Goal: Information Seeking & Learning: Learn about a topic

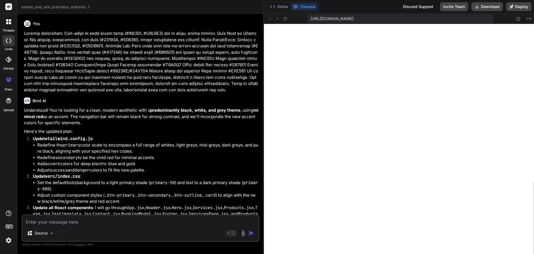
scroll to position [5232, 0]
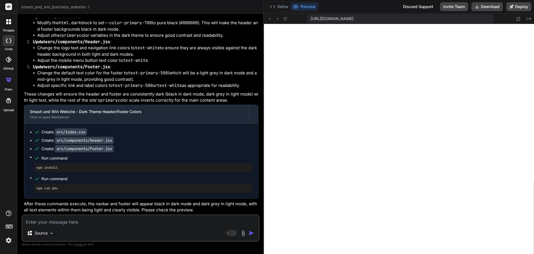
click at [130, 225] on div "Source Agent Mode. When this toggle is activated, AI automatically makes decisi…" at bounding box center [141, 227] width 238 height 27
click at [110, 219] on textarea at bounding box center [141, 220] width 236 height 10
type textarea "u"
type textarea "x"
type textarea "us"
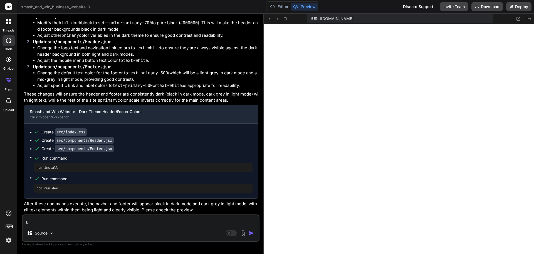
type textarea "x"
type textarea "use"
type textarea "x"
type textarea "use"
type textarea "x"
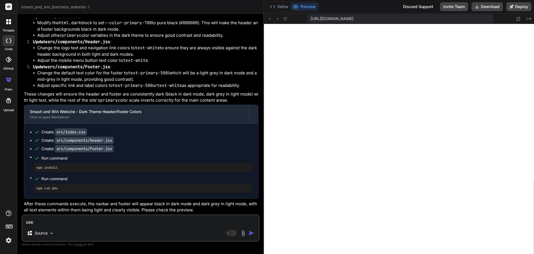
type textarea "use"
drag, startPoint x: 45, startPoint y: 219, endPoint x: 11, endPoint y: 220, distance: 34.5
click at [11, 220] on div "threads code GitHub prem Upload smash_and_win_business_website Created with Pix…" at bounding box center [267, 127] width 534 height 254
type textarea "x"
click at [128, 216] on textarea at bounding box center [141, 220] width 236 height 10
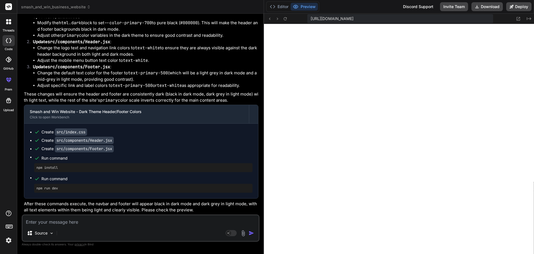
click at [245, 231] on img at bounding box center [243, 233] width 6 height 6
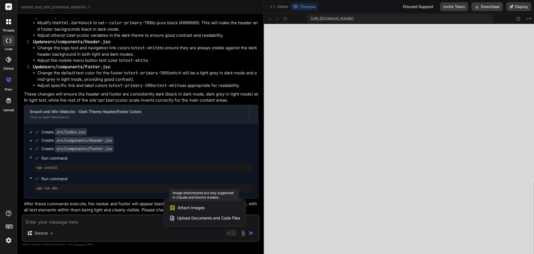
click at [189, 209] on span "Attach Images" at bounding box center [191, 208] width 27 height 6
click at [179, 206] on span "Attach Images" at bounding box center [191, 208] width 27 height 6
click at [231, 232] on div at bounding box center [267, 127] width 534 height 254
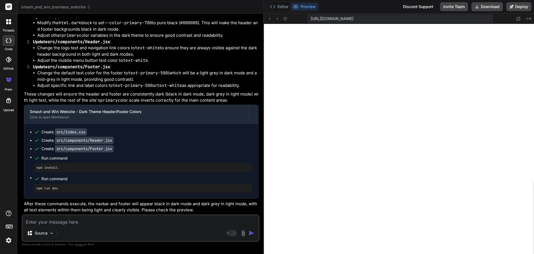
click at [231, 232] on rect at bounding box center [231, 233] width 11 height 6
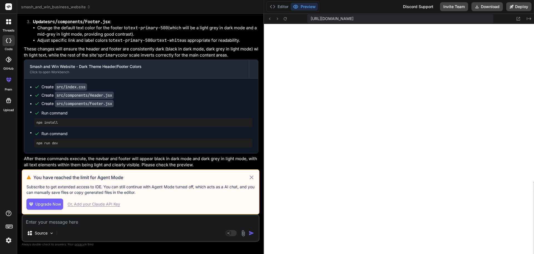
click at [251, 179] on icon at bounding box center [251, 177] width 6 height 7
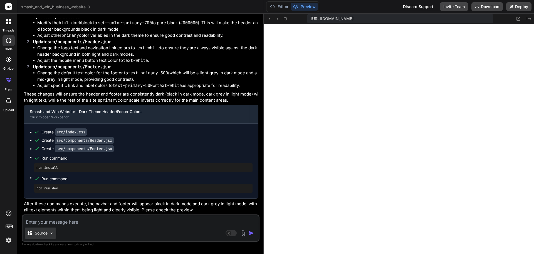
click at [42, 232] on p "Source" at bounding box center [41, 233] width 13 height 6
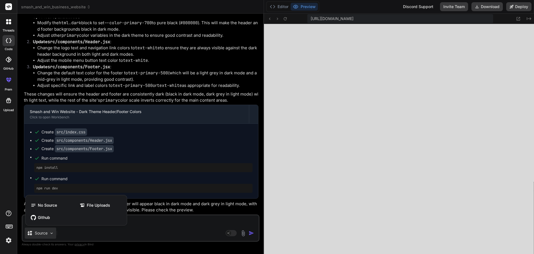
click at [136, 229] on div at bounding box center [267, 127] width 534 height 254
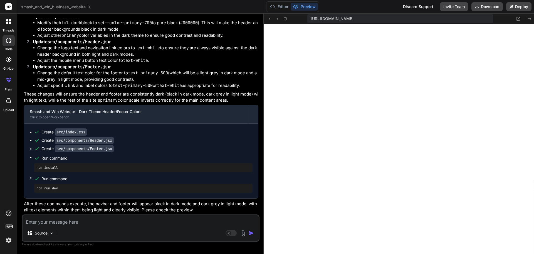
click at [246, 232] on img at bounding box center [243, 233] width 6 height 6
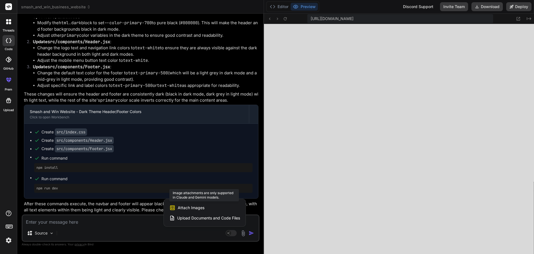
click at [191, 208] on span "Attach Images" at bounding box center [191, 208] width 27 height 6
click at [143, 219] on div at bounding box center [267, 127] width 534 height 254
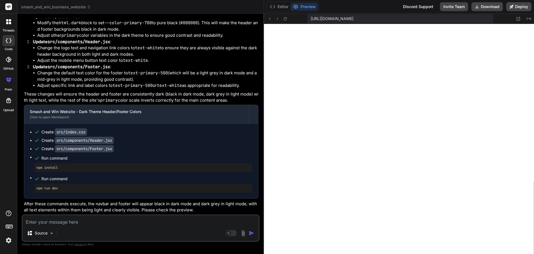
click at [51, 7] on span "smash_and_win_business_website" at bounding box center [56, 7] width 70 height 6
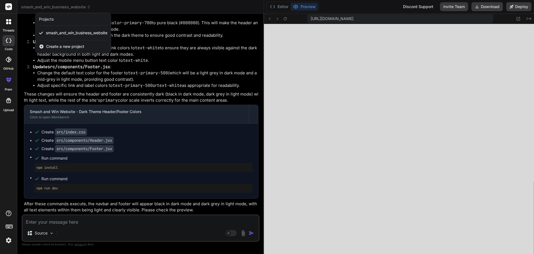
click at [51, 7] on div at bounding box center [267, 127] width 534 height 254
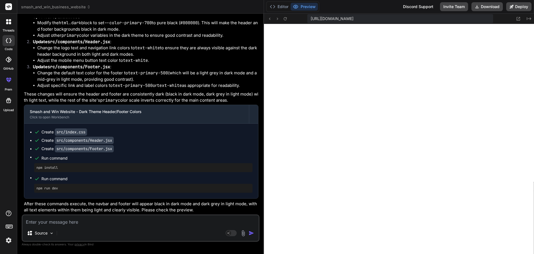
click at [8, 79] on icon at bounding box center [9, 77] width 2 height 1
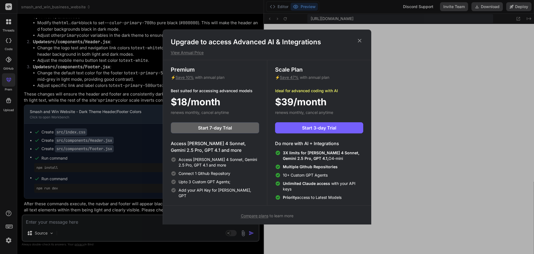
click at [358, 39] on icon at bounding box center [360, 41] width 4 height 4
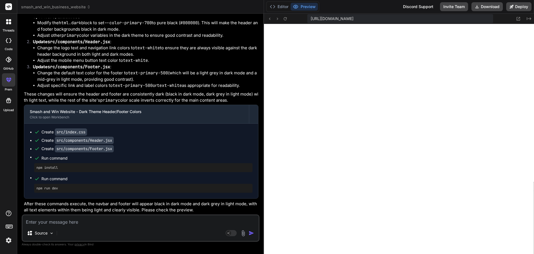
click at [6, 101] on icon at bounding box center [8, 100] width 7 height 7
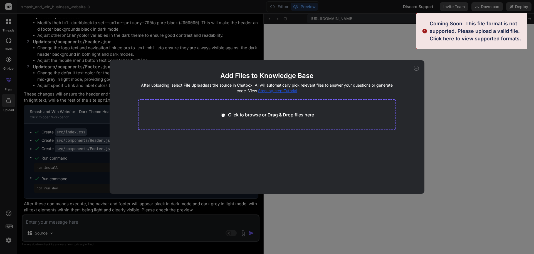
click at [415, 69] on icon at bounding box center [416, 68] width 5 height 5
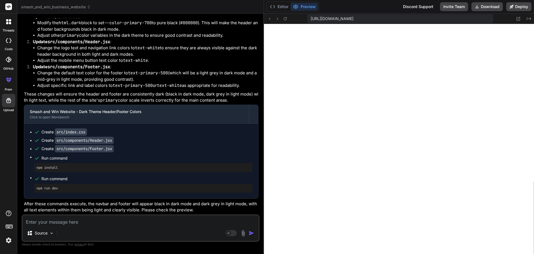
click at [8, 239] on img at bounding box center [8, 239] width 9 height 9
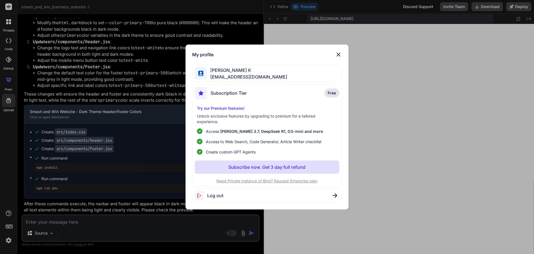
click at [340, 52] on img at bounding box center [338, 54] width 7 height 7
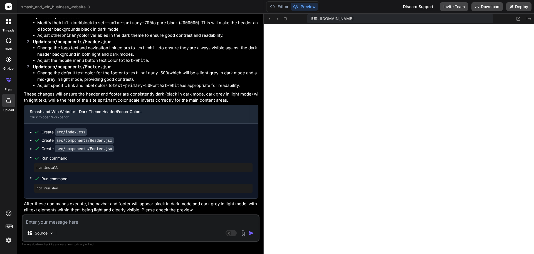
click at [244, 234] on img at bounding box center [243, 233] width 6 height 6
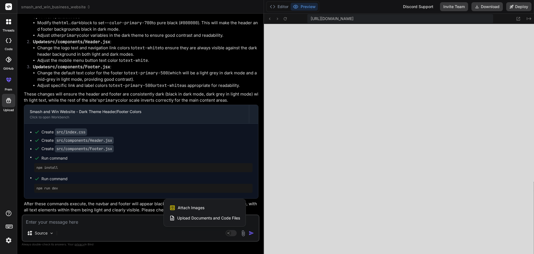
click at [46, 231] on div at bounding box center [267, 127] width 534 height 254
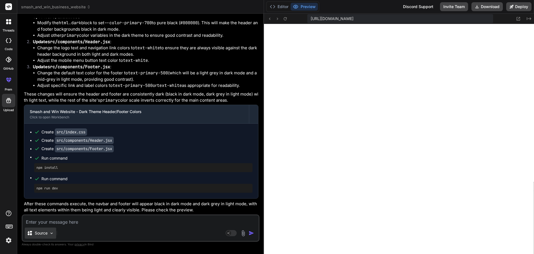
click at [40, 233] on p "Source" at bounding box center [41, 233] width 13 height 6
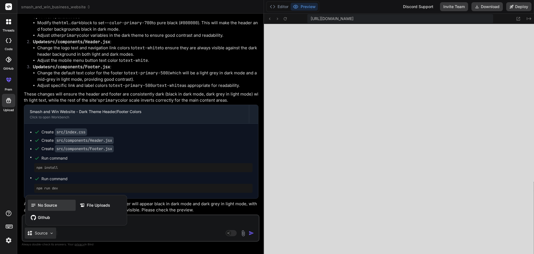
click at [48, 204] on span "No Source" at bounding box center [47, 205] width 19 height 6
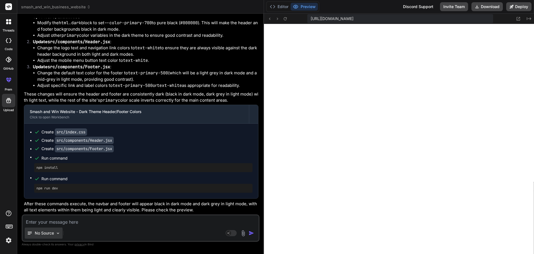
click at [46, 231] on p "No Source" at bounding box center [44, 233] width 19 height 6
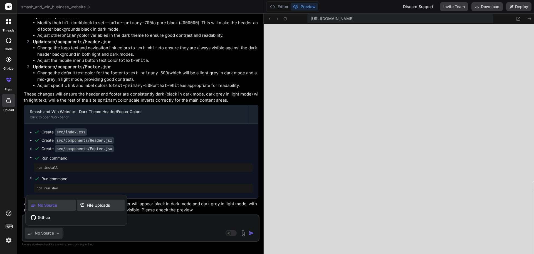
click at [93, 203] on span "File Uploads" at bounding box center [98, 205] width 23 height 6
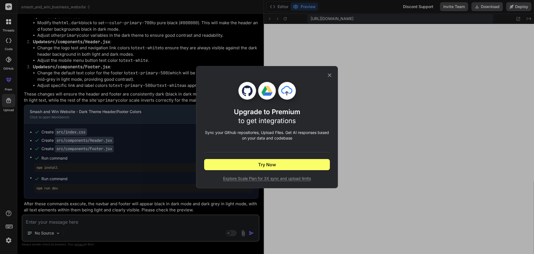
click at [330, 75] on icon at bounding box center [330, 75] width 6 height 6
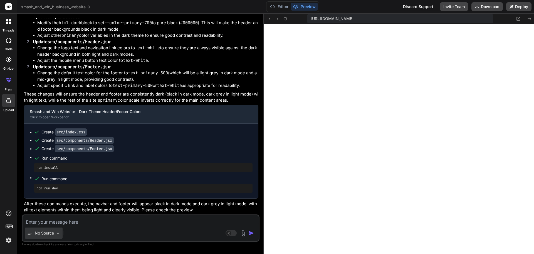
click at [46, 233] on p "No Source" at bounding box center [44, 233] width 19 height 6
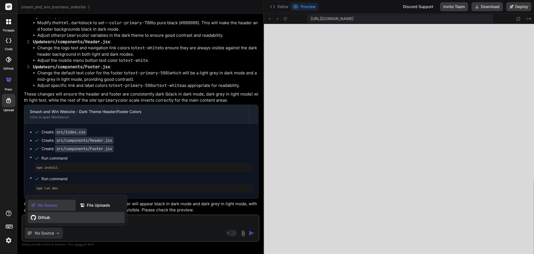
click at [46, 220] on div "Github" at bounding box center [76, 217] width 97 height 11
type textarea "x"
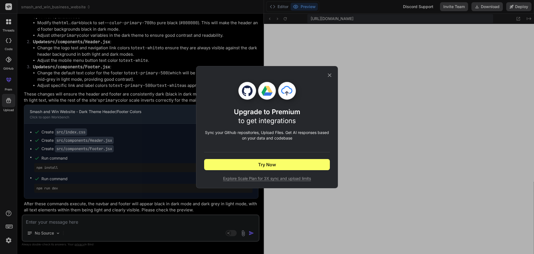
click at [331, 74] on icon at bounding box center [330, 75] width 6 height 6
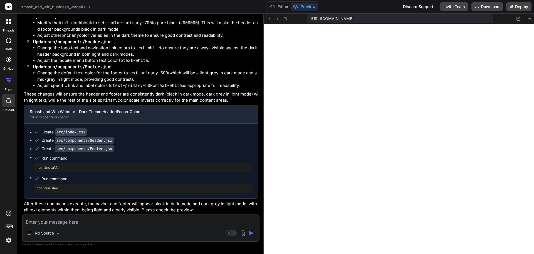
click at [76, 223] on textarea at bounding box center [141, 220] width 236 height 10
type textarea "r"
type textarea "x"
type textarea "re"
type textarea "x"
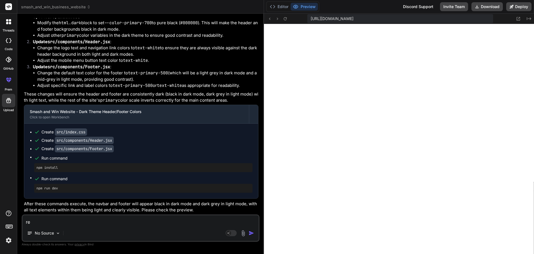
type textarea "rem"
type textarea "x"
type textarea "remo"
type textarea "x"
type textarea "remov"
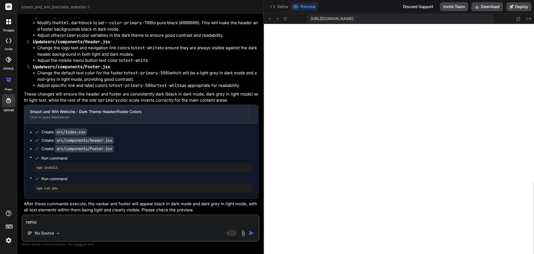
type textarea "x"
type textarea "remove"
type textarea "x"
type textarea "remove"
type textarea "x"
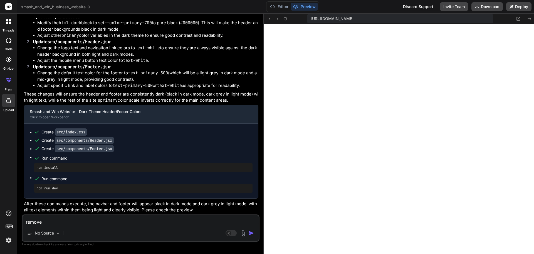
type textarea "remove t"
type textarea "x"
type textarea "remove th"
type textarea "x"
type textarea "remove the"
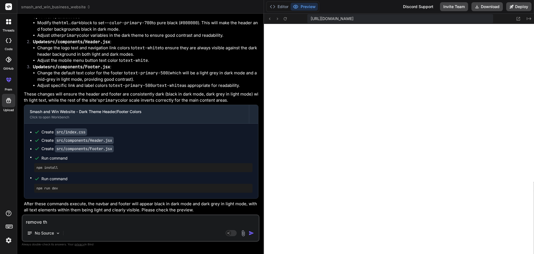
type textarea "x"
type textarea "remove the"
type textarea "x"
type textarea "remove the S"
type textarea "x"
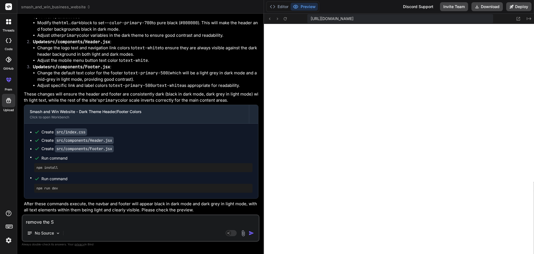
type textarea "remove the Sm"
type textarea "x"
type textarea "remove the Sma"
type textarea "x"
type textarea "remove the Smas"
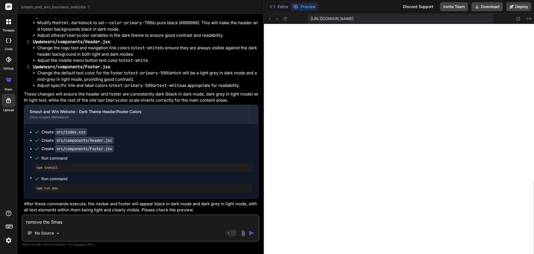
type textarea "x"
type textarea "remove the Smash"
type textarea "x"
type textarea "remove the Smash"
type textarea "x"
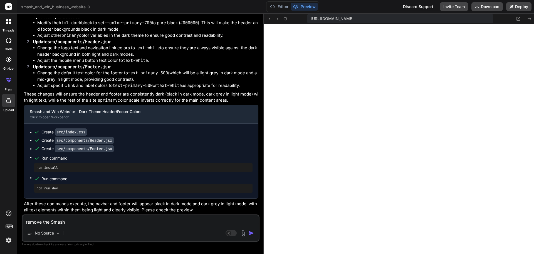
type textarea "remove the Smash a"
type textarea "x"
type textarea "remove the Smash an"
type textarea "x"
type textarea "remove the Smash and"
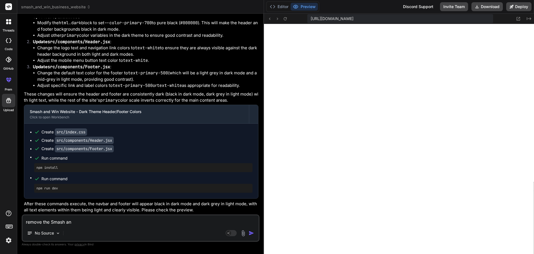
type textarea "x"
type textarea "remove the Smash and"
type textarea "x"
type textarea "remove the Smash and W"
type textarea "x"
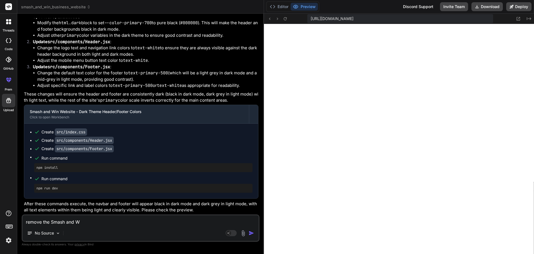
type textarea "remove the Smash and Wi"
type textarea "x"
type textarea "remove the Smash and Win"
type textarea "x"
type textarea "remove the Smash and Win"
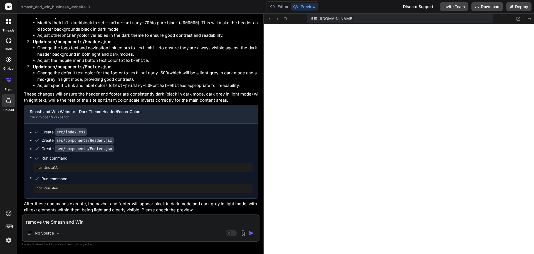
type textarea "x"
type textarea "remove the Smash and Win t"
type textarea "x"
type textarea "remove the Smash and Win te"
type textarea "x"
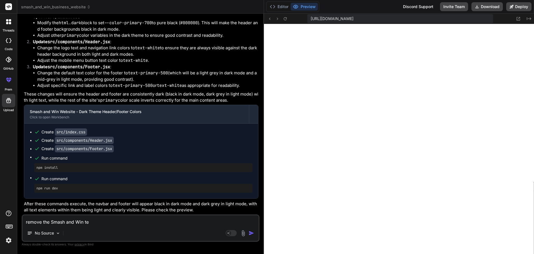
type textarea "remove the Smash and Win tec"
type textarea "x"
type textarea "remove the Smash and Win tect"
type textarea "x"
type textarea "remove the Smash and Win tect"
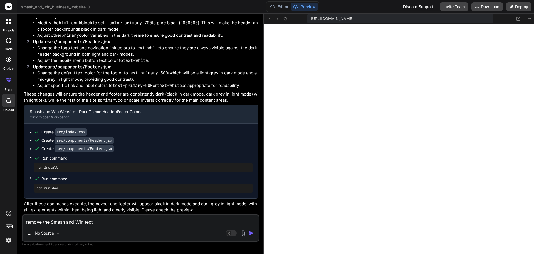
type textarea "x"
type textarea "remove the Smash and Win tect"
type textarea "x"
type textarea "remove the Smash and Win tec"
type textarea "x"
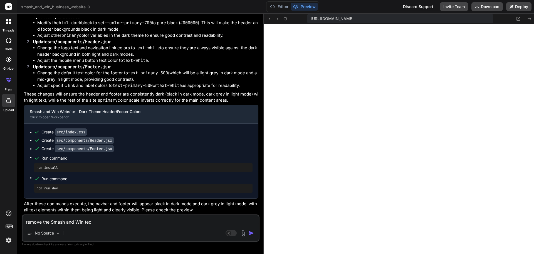
type textarea "remove the Smash and Win te"
type textarea "x"
type textarea "remove the Smash and Win tex"
type textarea "x"
type textarea "remove the Smash and Win text"
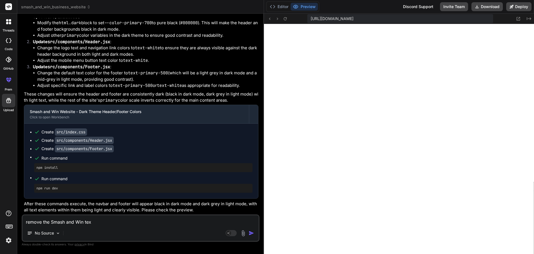
type textarea "x"
type textarea "remove the Smash and Win text"
type textarea "x"
type textarea "remove the Smash and Win text t"
type textarea "x"
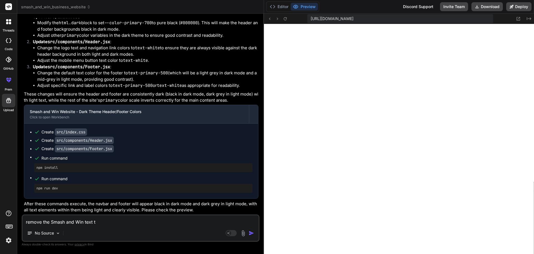
type textarea "remove the Smash and Win text t"
type textarea "x"
type textarea "remove the Smash and Win text t"
type textarea "x"
type textarea "remove the Smash and Win text"
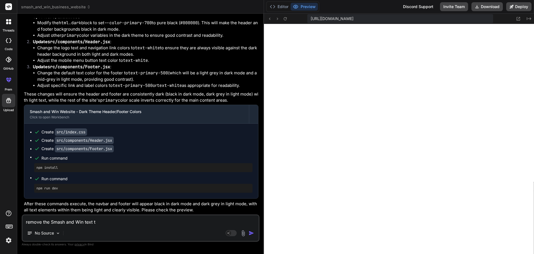
type textarea "x"
type textarea "remove the Smash and Win text a"
type textarea "x"
type textarea "remove the Smash and Win text at"
type textarea "x"
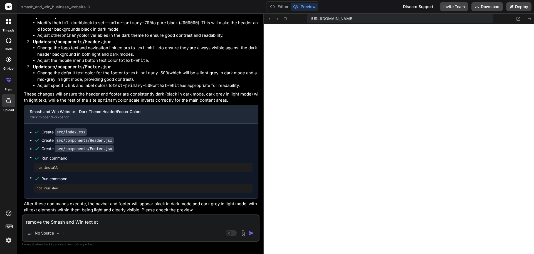
type textarea "remove the Smash and Win text at"
type textarea "x"
type textarea "remove the Smash and Win text at t"
type textarea "x"
type textarea "remove the Smash and Win text at th"
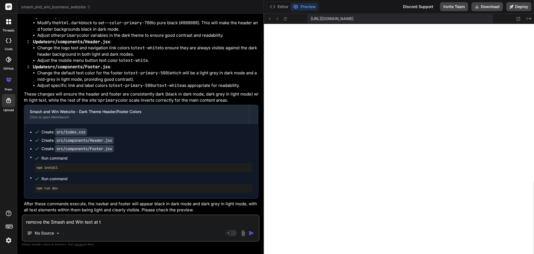
type textarea "x"
type textarea "remove the Smash and Win text at the"
type textarea "x"
type textarea "remove the Smash and Win text at the"
type textarea "x"
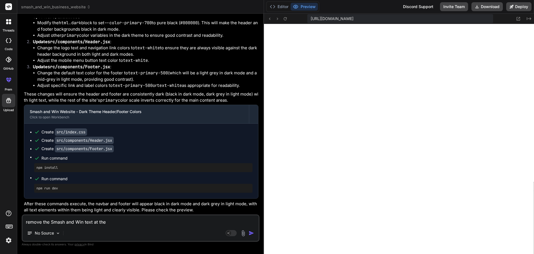
type textarea "remove the Smash and Win text at the t"
type textarea "x"
type textarea "remove the Smash and Win text at the to"
type textarea "x"
type textarea "remove the Smash and Win text at the top"
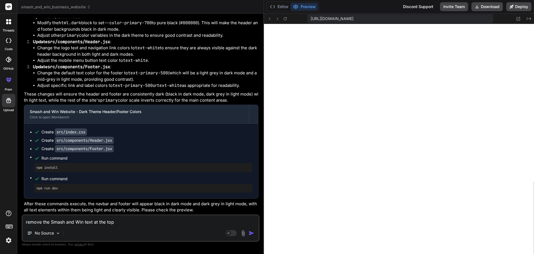
type textarea "x"
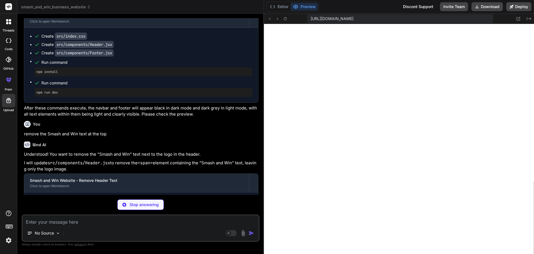
scroll to position [3955, 0]
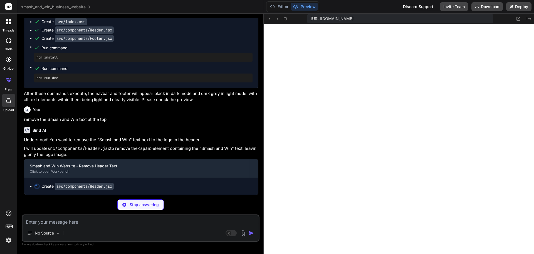
type textarea "x"
type textarea "</div> </div> )} </header> ) } export default Header"
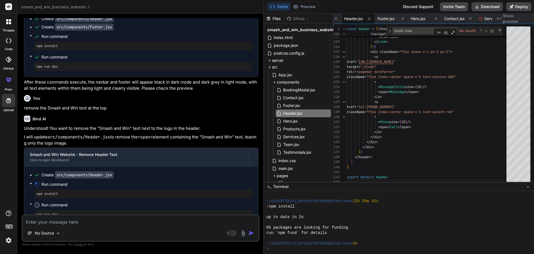
type textarea "x"
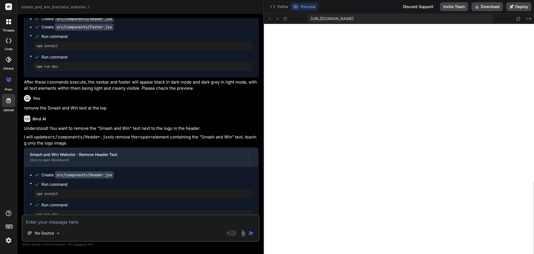
scroll to position [3986, 0]
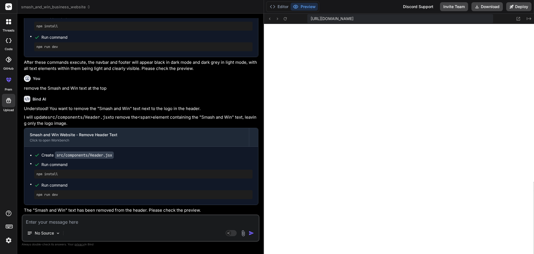
type textarea "i"
type textarea "x"
type textarea "in"
type textarea "x"
type textarea "ins"
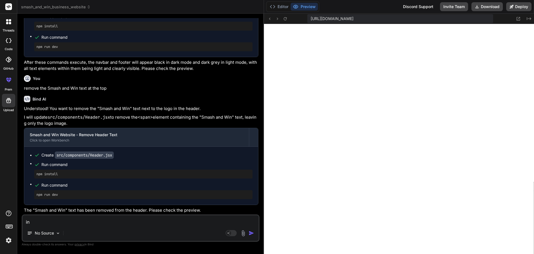
type textarea "x"
type textarea "inst"
type textarea "x"
type textarea "inste"
type textarea "x"
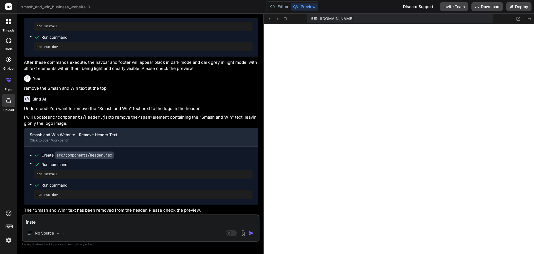
type textarea "instea"
type textarea "x"
type textarea "instead"
type textarea "x"
type textarea "instead"
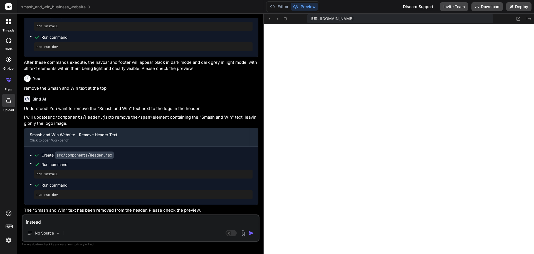
type textarea "x"
type textarea "instead o"
type textarea "x"
type textarea "instead of"
type textarea "x"
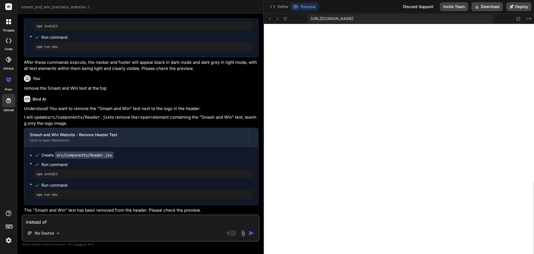
type textarea "instead of"
type textarea "x"
type textarea "instead of r"
type textarea "x"
type textarea "instead of re"
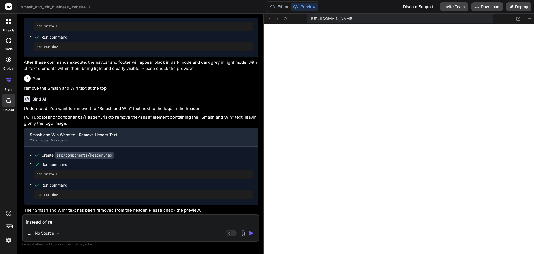
type textarea "x"
type textarea "instead of red"
type textarea "x"
type textarea "instead of red,"
type textarea "x"
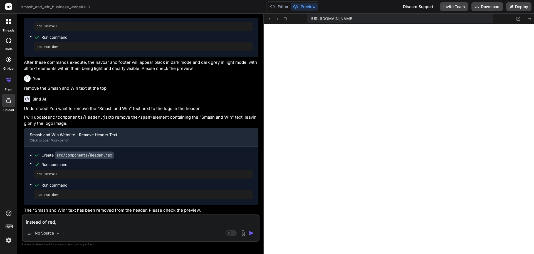
type textarea "instead of red,"
type textarea "x"
type textarea "instead of red, u"
type textarea "x"
type textarea "instead of red, [GEOGRAPHIC_DATA]"
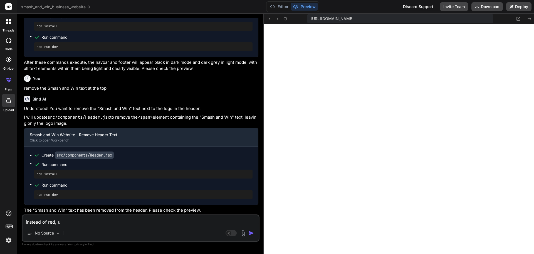
type textarea "x"
type textarea "instead of red, use"
type textarea "x"
type textarea "instead of red, use"
type textarea "x"
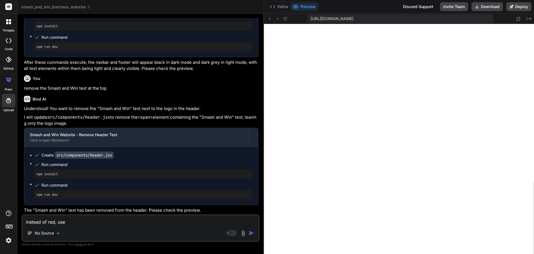
type textarea "instead of red, use a"
type textarea "x"
type textarea "instead of red, use a"
type textarea "x"
type textarea "instead of red, use a d"
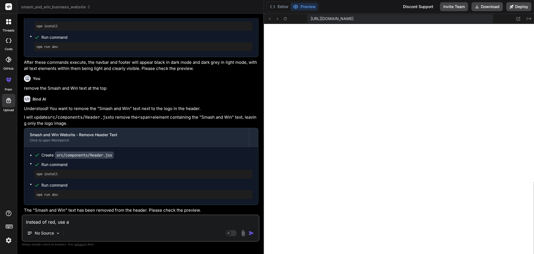
type textarea "x"
type textarea "instead of red, use a da"
type textarea "x"
type textarea "instead of red, use a dar"
type textarea "x"
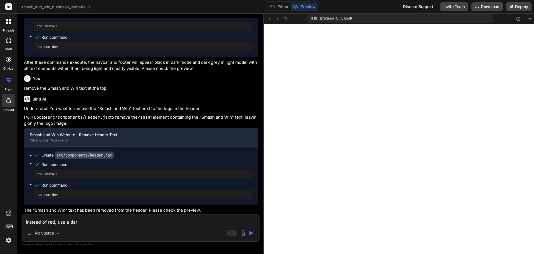
type textarea "instead of red, use a m"
type textarea "x"
type textarea "instead of red, use a mo"
type textarea "x"
type textarea "instead of red, use a mor"
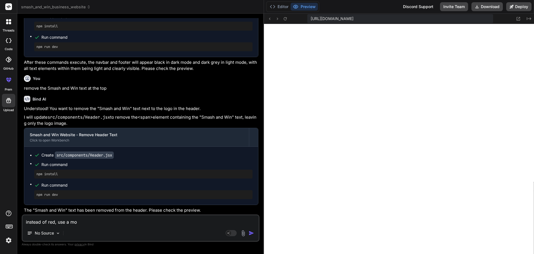
type textarea "x"
type textarea "instead of red, use a more"
type textarea "x"
type textarea "instead of red, use a more"
type textarea "x"
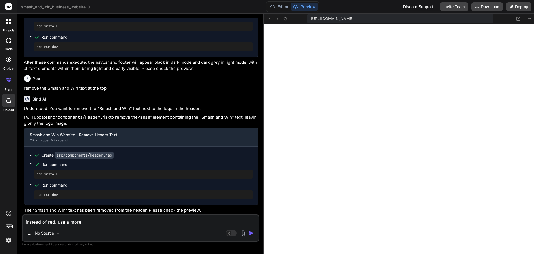
type textarea "instead of red, use a more p"
type textarea "x"
type textarea "instead of red, use a more pr"
type textarea "x"
type textarea "instead of red, use a more pro"
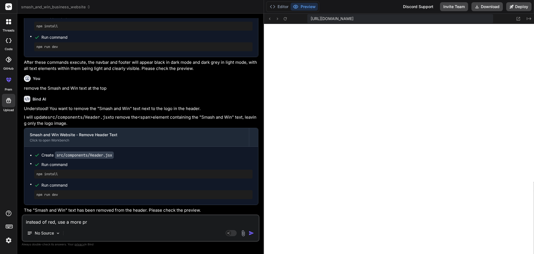
type textarea "x"
type textarea "instead of red, use a more prof"
type textarea "x"
type textarea "instead of red, use a more profe"
type textarea "x"
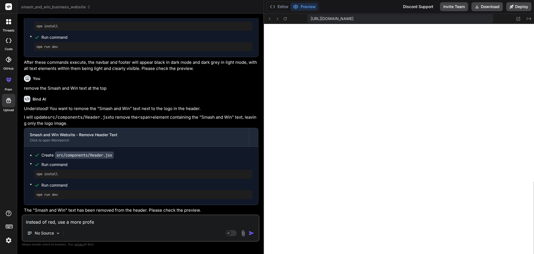
type textarea "instead of red, use a more profes"
type textarea "x"
type textarea "instead of red, use a more profess"
type textarea "x"
type textarea "instead of red, use a more professi"
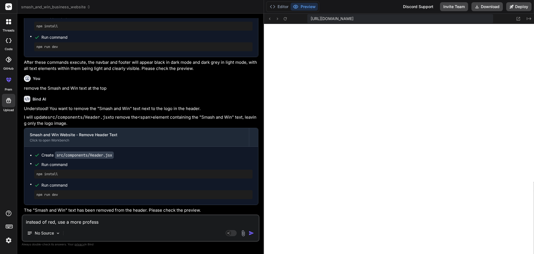
type textarea "x"
type textarea "instead of red, use a more professio"
type textarea "x"
type textarea "instead of red, use a more profession"
type textarea "x"
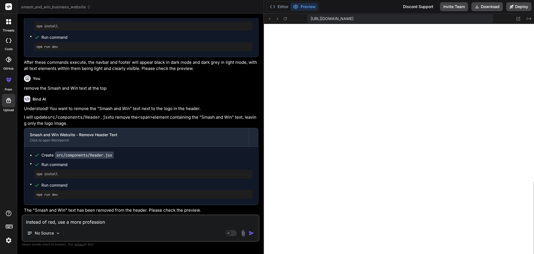
type textarea "instead of red, use a more professiona"
type textarea "x"
type textarea "instead of red, use a more professional"
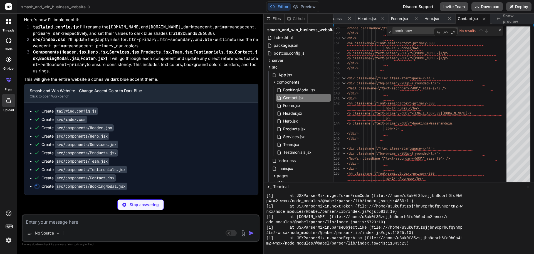
scroll to position [0, 261]
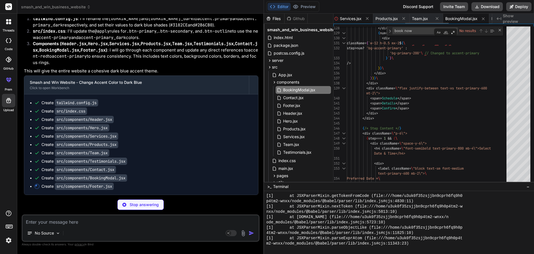
click at [349, 21] on div "Services.jsx" at bounding box center [352, 19] width 41 height 10
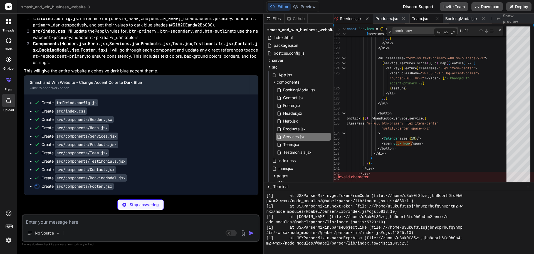
click at [425, 18] on span "Team.jsx" at bounding box center [420, 19] width 16 height 6
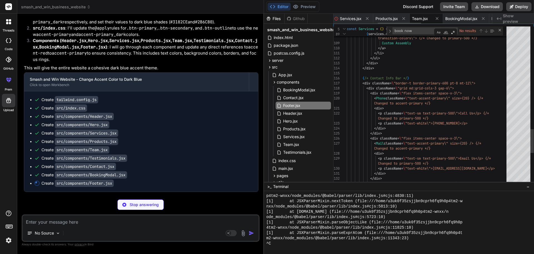
scroll to position [0, 160]
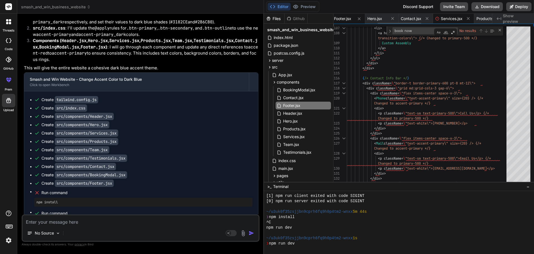
click at [459, 19] on span "Services.jsx" at bounding box center [452, 19] width 22 height 6
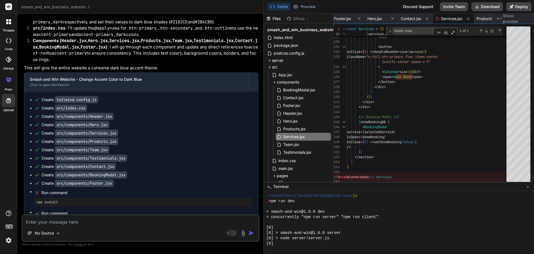
scroll to position [4277, 0]
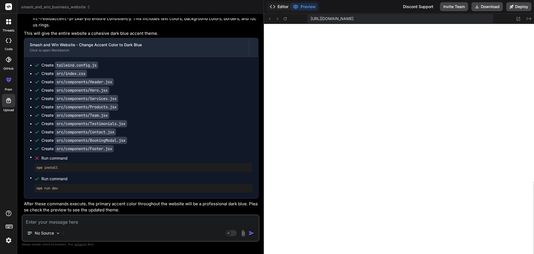
click at [277, 6] on button "Editor" at bounding box center [279, 7] width 23 height 8
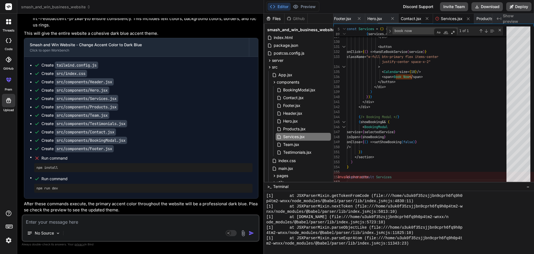
click at [419, 21] on div "Contact.jsx" at bounding box center [416, 19] width 34 height 10
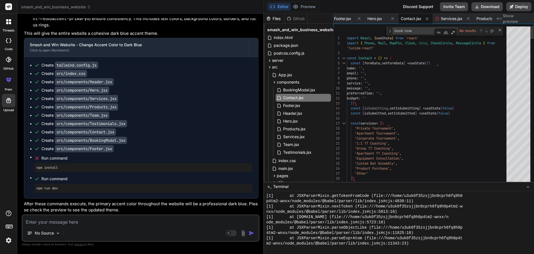
scroll to position [0, 0]
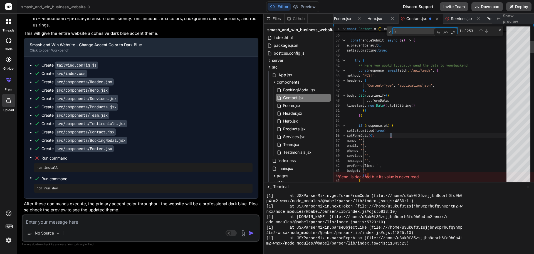
click at [388, 31] on div "Toggle Replace" at bounding box center [389, 30] width 5 height 9
click at [388, 31] on div "Toggle Replace" at bounding box center [389, 34] width 5 height 17
click at [388, 30] on div "Toggle Replace" at bounding box center [389, 30] width 5 height 9
click at [398, 37] on textarea "Replace" at bounding box center [422, 38] width 59 height 6
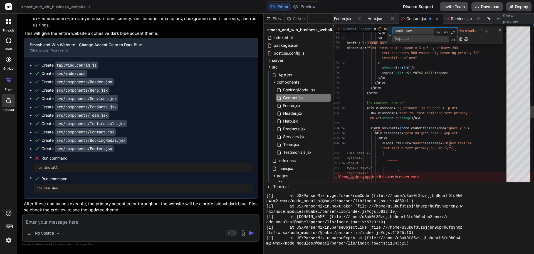
click at [428, 73] on div "< span > WhatsApp : + [PHONE_NUMBER] </ span > </ a > < a href = "tel:[PHONE_NU…" at bounding box center [428, 19] width 163 height 2035
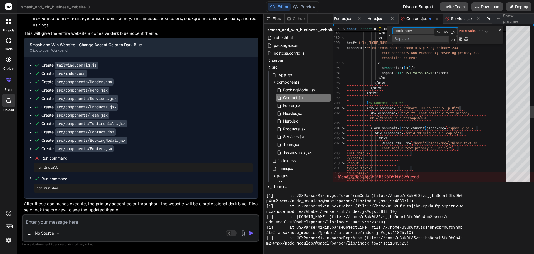
click at [419, 33] on textarea "book now" at bounding box center [416, 31] width 46 height 6
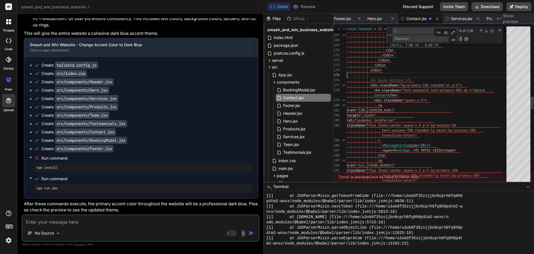
click at [429, 73] on div "< span > WhatsApp : + [PHONE_NUMBER] </ span > </ a > < a href = "tel:[PHONE_NU…" at bounding box center [428, 141] width 163 height 2035
click at [404, 38] on textarea "Replace" at bounding box center [422, 38] width 59 height 6
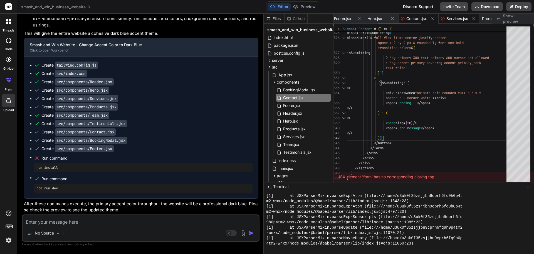
click at [450, 18] on span "Services.jsx" at bounding box center [457, 19] width 22 height 6
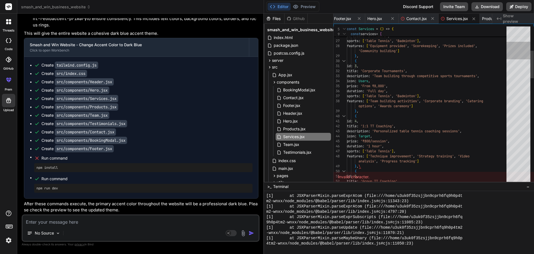
click at [523, 57] on div at bounding box center [519, 51] width 24 height 18
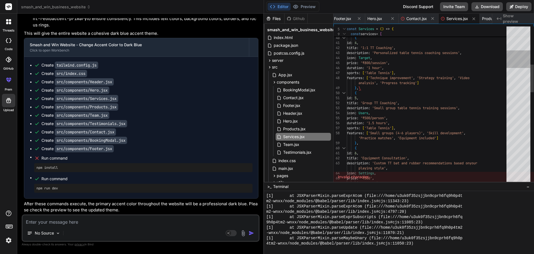
click at [523, 60] on div at bounding box center [519, 105] width 24 height 158
click at [523, 60] on div at bounding box center [519, 59] width 24 height 18
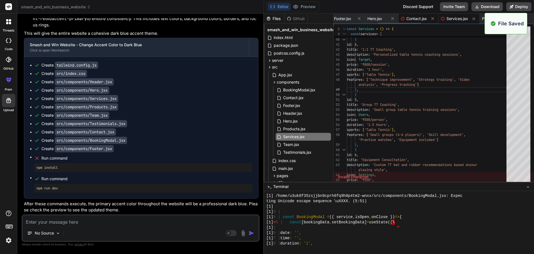
click at [412, 16] on span "Contact.jsx" at bounding box center [416, 19] width 21 height 6
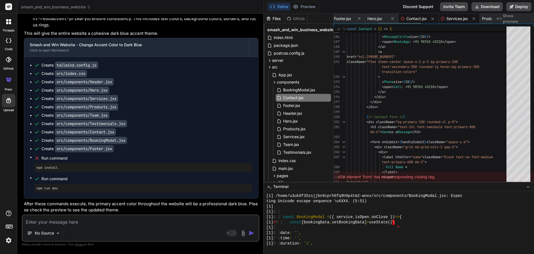
click at [458, 16] on span "Services.jsx" at bounding box center [457, 19] width 22 height 6
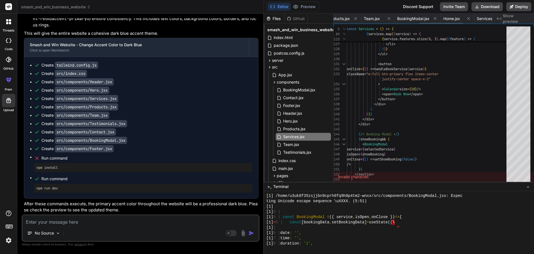
scroll to position [0, 318]
click at [421, 18] on span "BookingModal.jsx" at bounding box center [411, 19] width 32 height 6
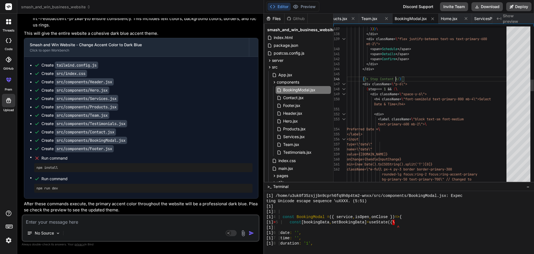
scroll to position [0, 0]
click at [392, 34] on div "\ \" at bounding box center [424, 30] width 65 height 7
click at [387, 30] on div "Find / Replace" at bounding box center [387, 30] width 1 height 9
click at [391, 33] on div "Toggle Replace" at bounding box center [389, 30] width 5 height 9
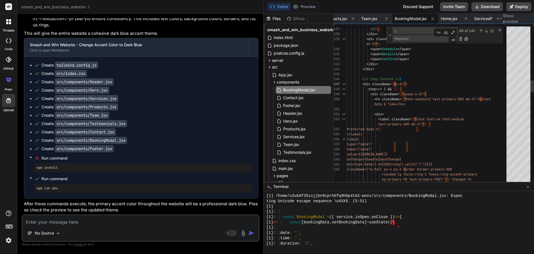
click at [398, 39] on textarea "Replace" at bounding box center [422, 38] width 59 height 6
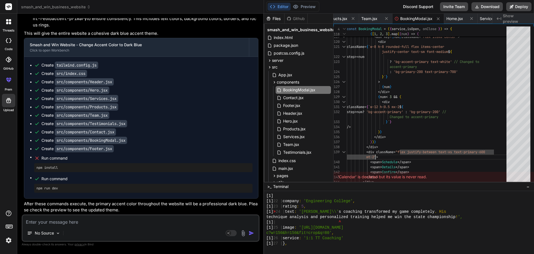
click at [301, 2] on div "Editor Preview" at bounding box center [292, 6] width 53 height 11
click at [301, 9] on button "Preview" at bounding box center [304, 7] width 27 height 8
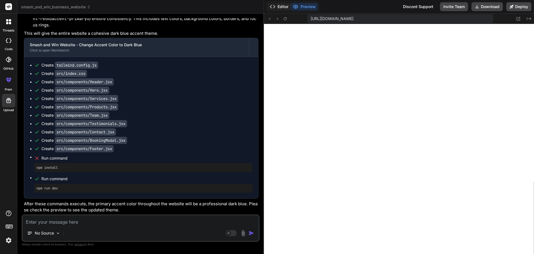
click at [288, 8] on button "Editor" at bounding box center [279, 7] width 23 height 8
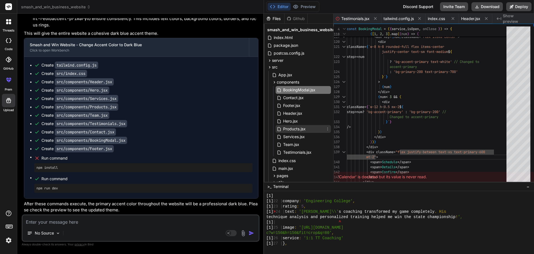
click at [298, 129] on span "Products.jsx" at bounding box center [295, 128] width 24 height 7
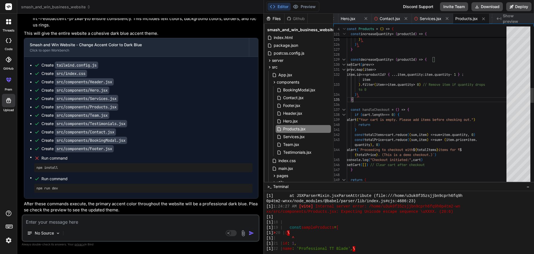
click at [374, 96] on div "prev . map ( item => item . id === productId ? { ... item , quantity : item . q…" at bounding box center [428, 212] width 163 height 1682
click at [390, 29] on div "Toggle Replace" at bounding box center [389, 30] width 5 height 9
click at [401, 39] on textarea "Replace" at bounding box center [422, 38] width 59 height 6
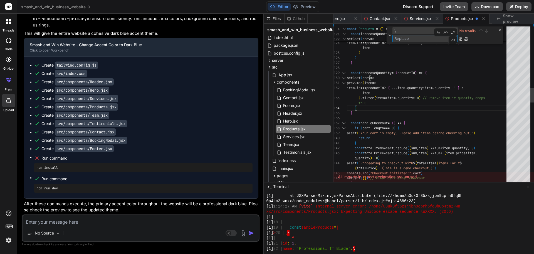
click at [421, 73] on div "const increaseQuantity = ( productId ) => { setCart ( prev => prev . map ( item…" at bounding box center [428, 217] width 163 height 1700
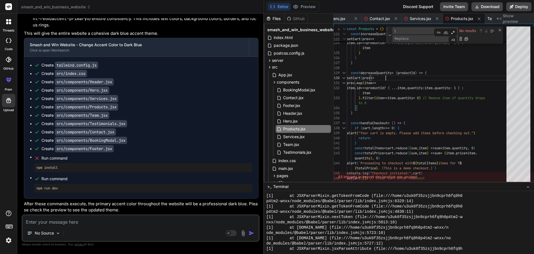
scroll to position [5186, 0]
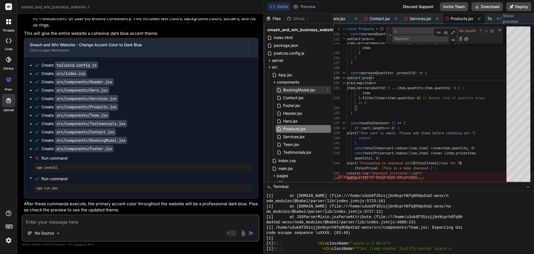
click at [298, 90] on span "BookingModal.jsx" at bounding box center [299, 90] width 33 height 7
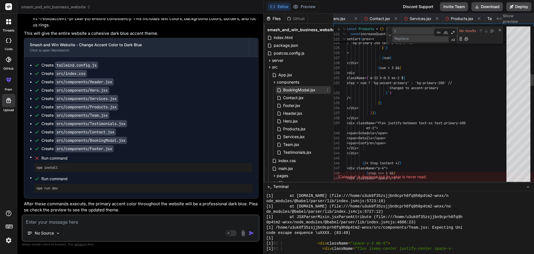
scroll to position [0, 278]
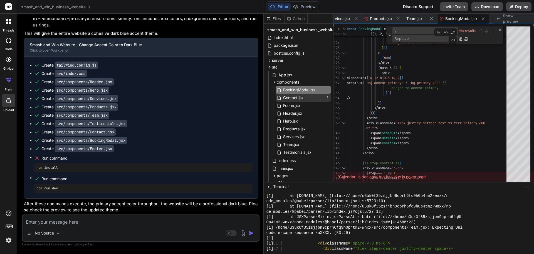
click at [299, 95] on span "Contact.jsx" at bounding box center [294, 97] width 22 height 7
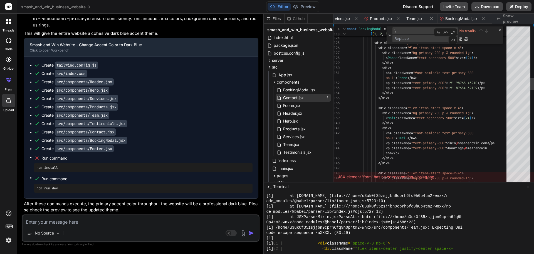
scroll to position [0, 227]
click at [300, 105] on span "Footer.jsx" at bounding box center [292, 105] width 18 height 7
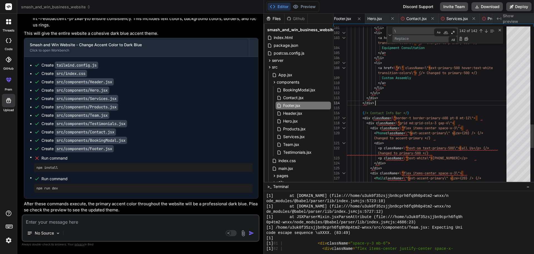
scroll to position [0, 0]
click at [400, 40] on textarea "Replace" at bounding box center [422, 38] width 59 height 6
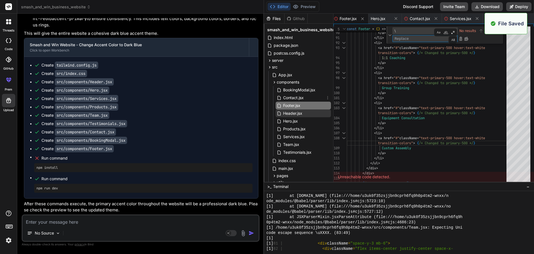
scroll to position [4741, 0]
click at [294, 114] on span "Header.jsx" at bounding box center [293, 113] width 20 height 7
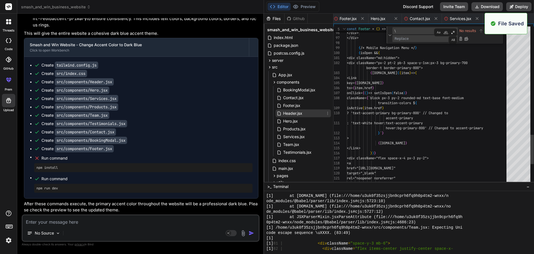
scroll to position [0, 127]
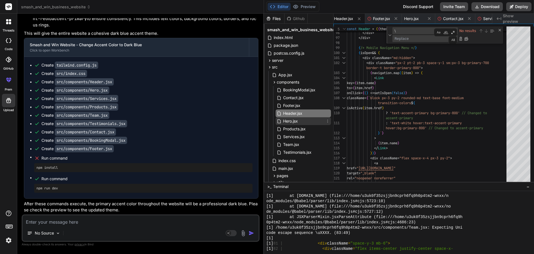
click at [297, 121] on span "Hero.jsx" at bounding box center [291, 121] width 16 height 7
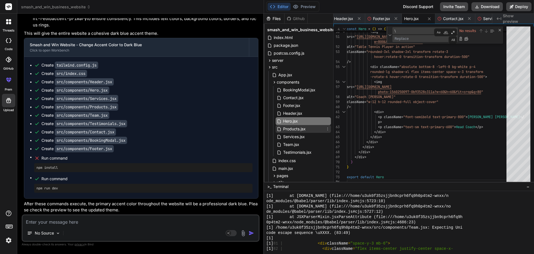
click at [299, 128] on span "Products.jsx" at bounding box center [295, 128] width 24 height 7
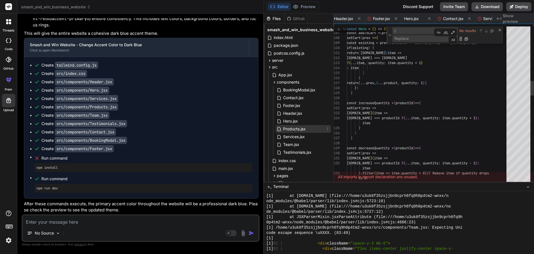
scroll to position [0, 197]
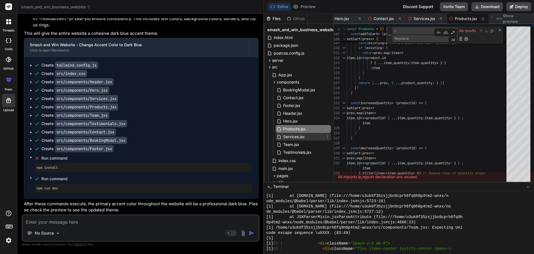
click at [299, 137] on span "Services.jsx" at bounding box center [294, 136] width 23 height 7
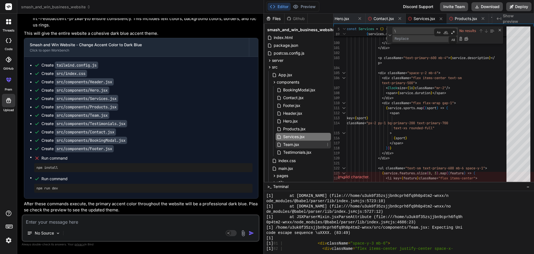
click at [298, 146] on span "Team.jsx" at bounding box center [291, 144] width 17 height 7
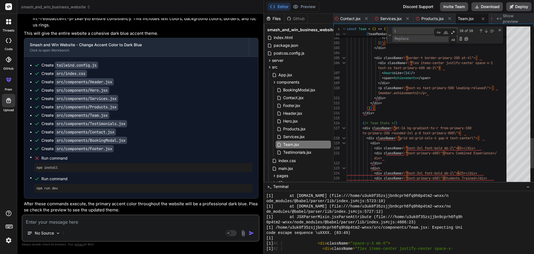
scroll to position [0, 0]
click at [399, 37] on textarea "Replace" at bounding box center [422, 38] width 59 height 6
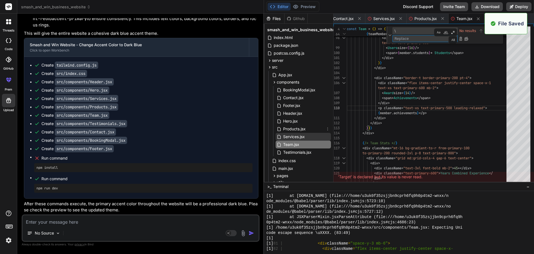
scroll to position [4445, 0]
click at [295, 152] on span "Testimonials.jsx" at bounding box center [297, 152] width 29 height 7
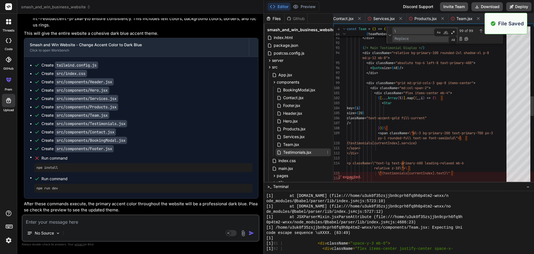
scroll to position [0, 0]
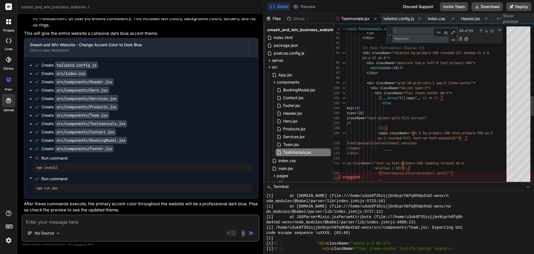
click at [407, 40] on textarea "Replace" at bounding box center [422, 38] width 59 height 6
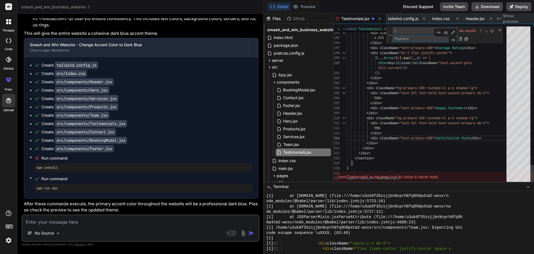
click at [521, 43] on div at bounding box center [519, 105] width 24 height 158
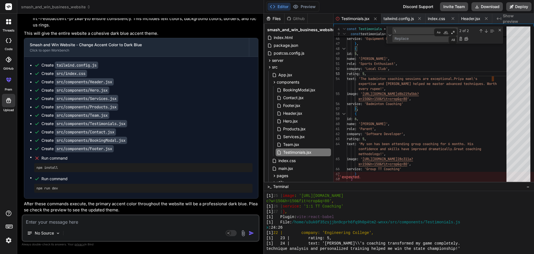
scroll to position [5285, 0]
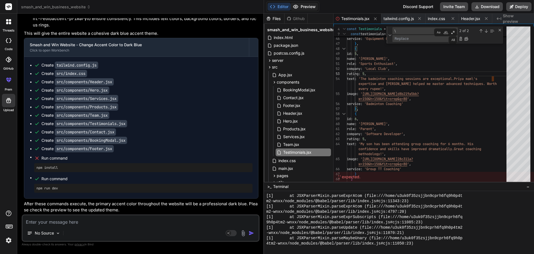
click at [313, 6] on button "Preview" at bounding box center [304, 7] width 27 height 8
